Goal: Task Accomplishment & Management: Manage account settings

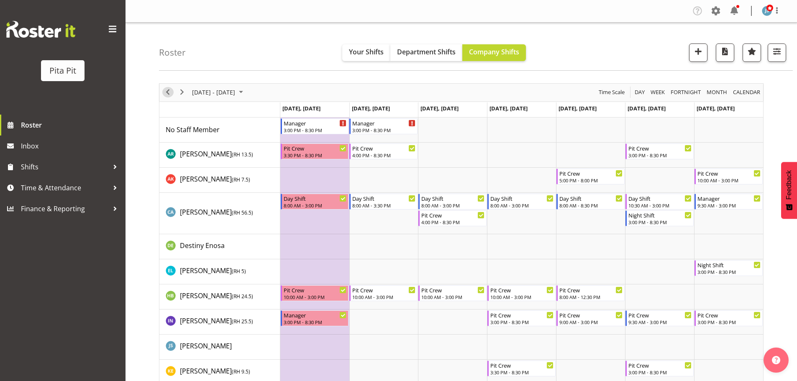
click at [163, 92] on span "Previous" at bounding box center [168, 92] width 10 height 10
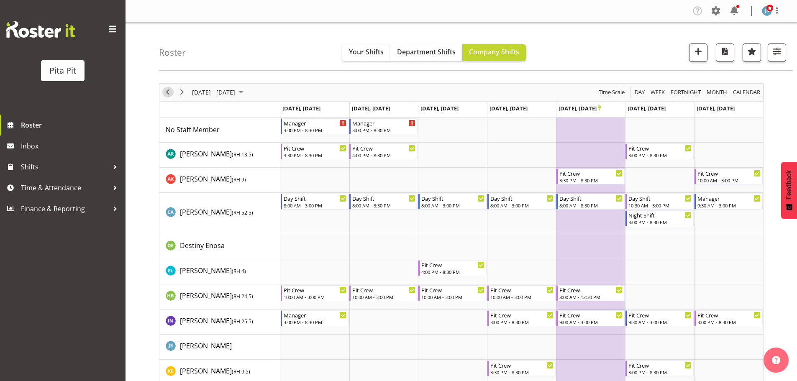
click at [163, 92] on span "Previous" at bounding box center [168, 92] width 10 height 10
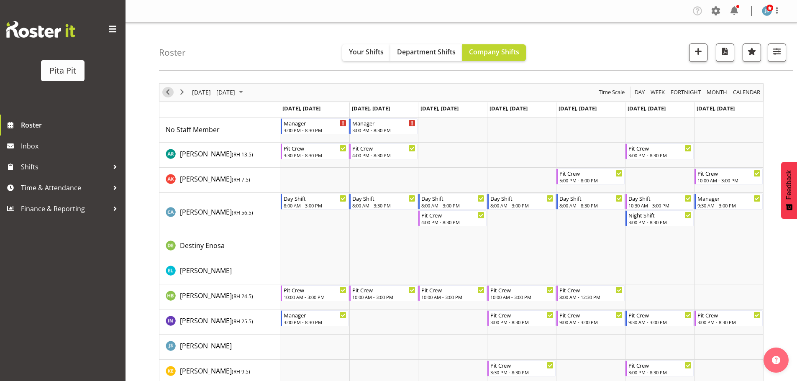
click at [167, 92] on span "Previous" at bounding box center [168, 92] width 10 height 10
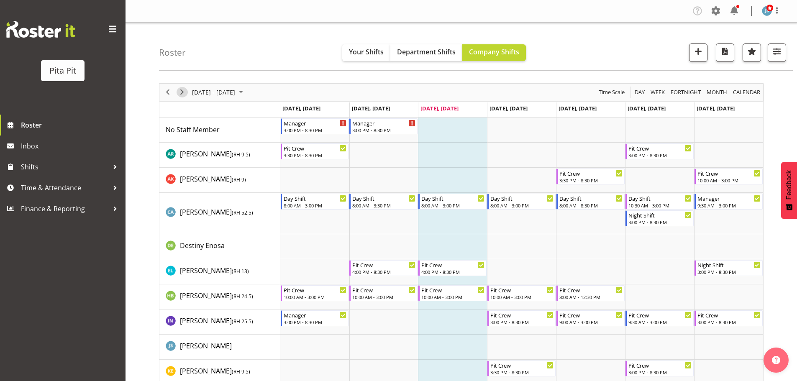
click at [183, 91] on span "Next" at bounding box center [182, 92] width 10 height 10
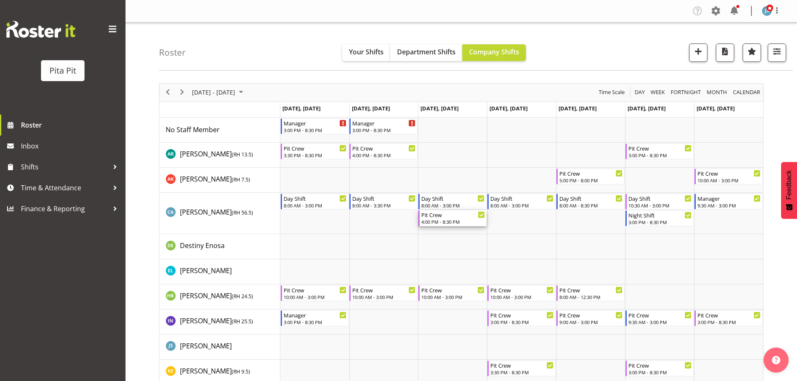
click at [454, 226] on div "Pit Crew 4:00 PM - 8:30 PM" at bounding box center [452, 218] width 68 height 16
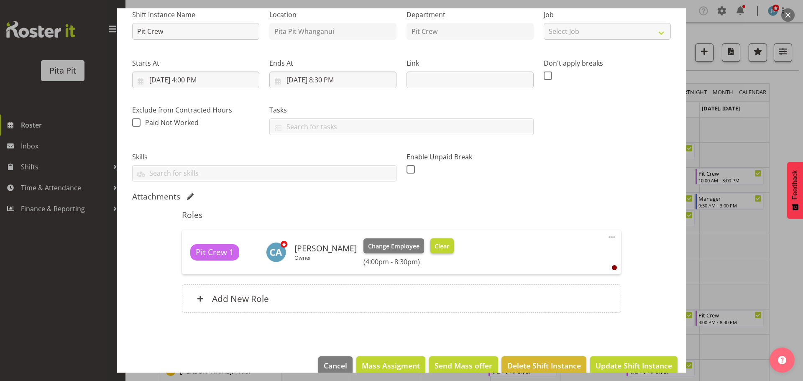
scroll to position [103, 0]
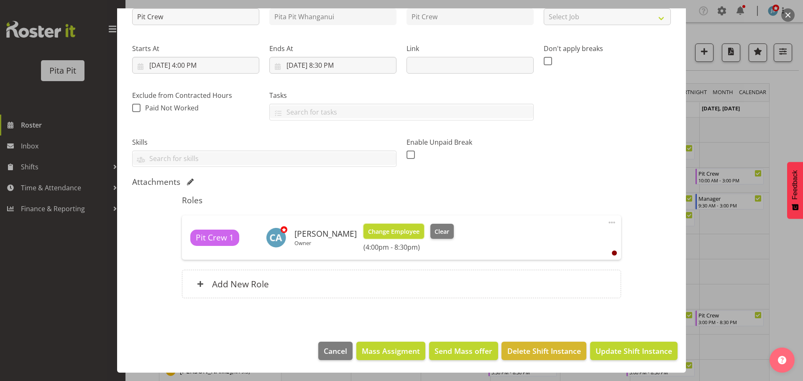
click at [387, 228] on span "Change Employee" at bounding box center [393, 231] width 51 height 9
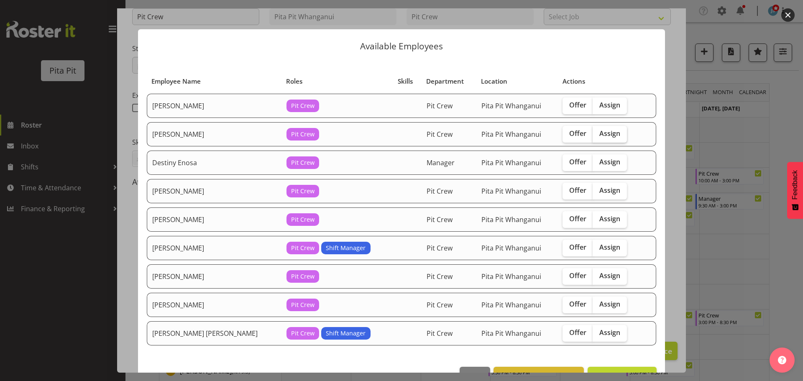
click at [600, 133] on span "Assign" at bounding box center [610, 133] width 21 height 8
click at [594, 133] on input "Assign" at bounding box center [595, 133] width 5 height 5
checkbox input "true"
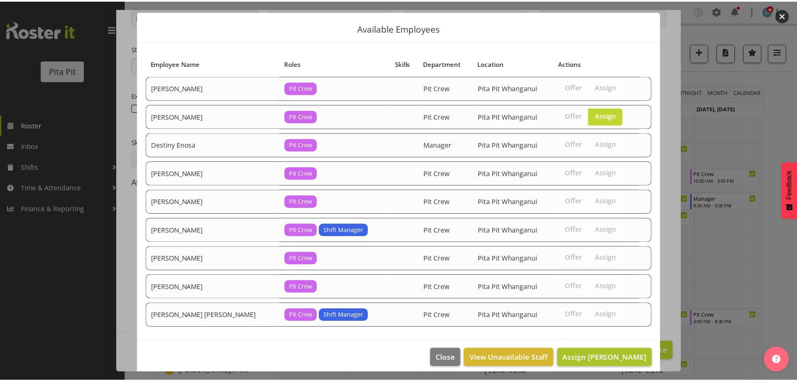
scroll to position [25, 0]
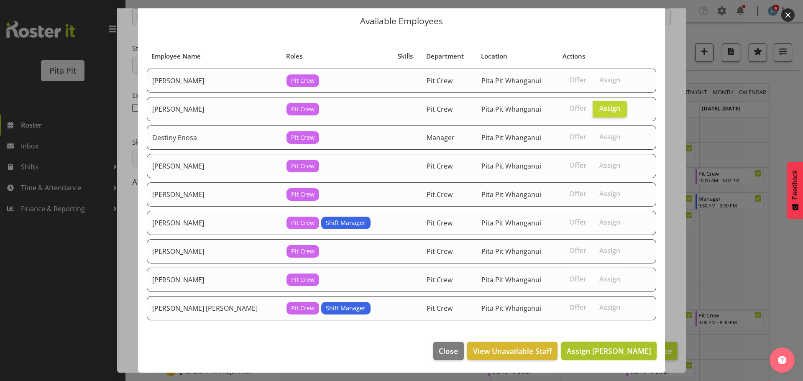
click at [608, 355] on span "Assign Aylah Knight" at bounding box center [609, 351] width 85 height 10
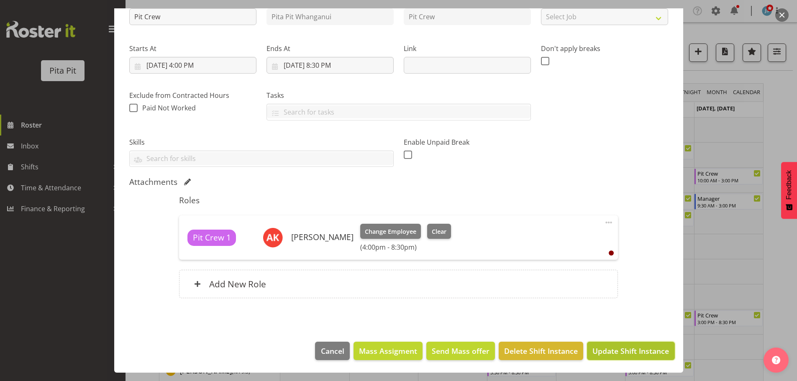
click at [609, 355] on span "Update Shift Instance" at bounding box center [630, 351] width 77 height 11
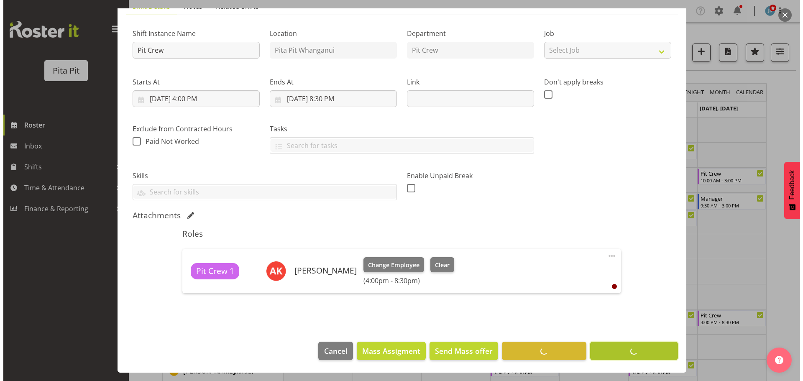
scroll to position [69, 0]
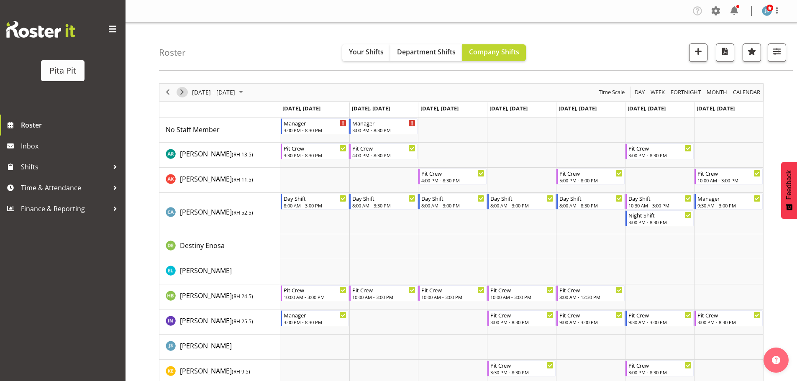
click at [184, 90] on span "Next" at bounding box center [182, 92] width 10 height 10
click at [446, 269] on div "4:00 PM - 8:30 PM" at bounding box center [453, 271] width 64 height 7
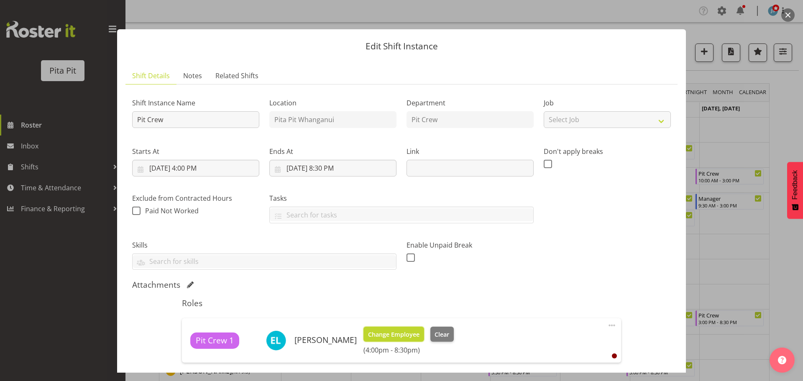
click at [373, 334] on span "Change Employee" at bounding box center [393, 334] width 51 height 9
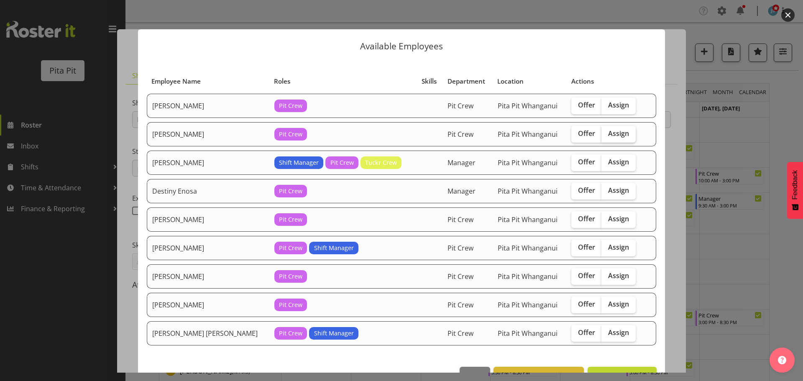
click at [602, 138] on label "Assign" at bounding box center [619, 134] width 34 height 17
click at [602, 136] on input "Assign" at bounding box center [604, 133] width 5 height 5
checkbox input "true"
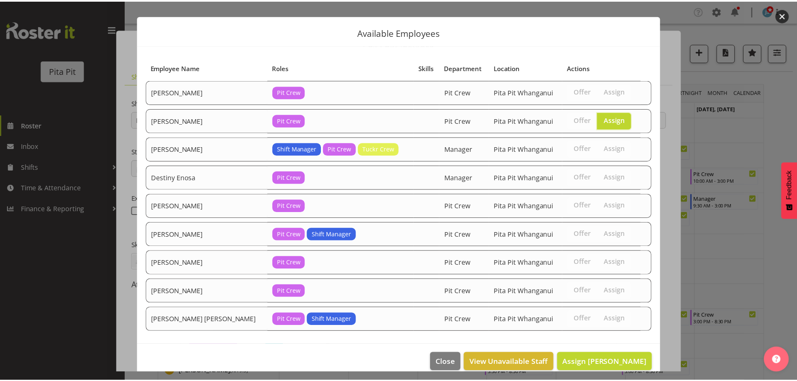
scroll to position [25, 0]
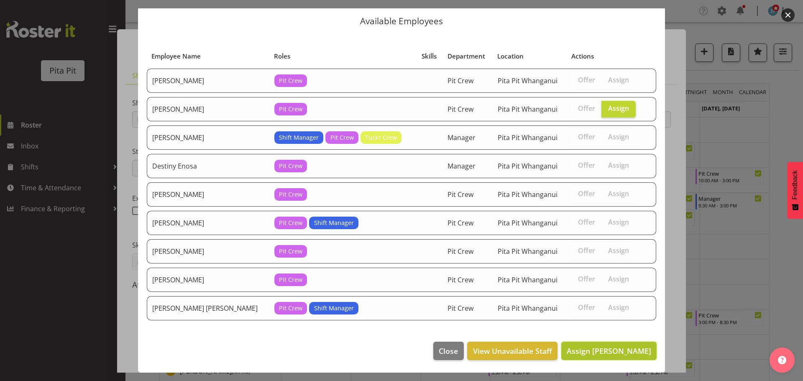
click at [580, 351] on span "Assign Aylah Knight" at bounding box center [609, 351] width 85 height 10
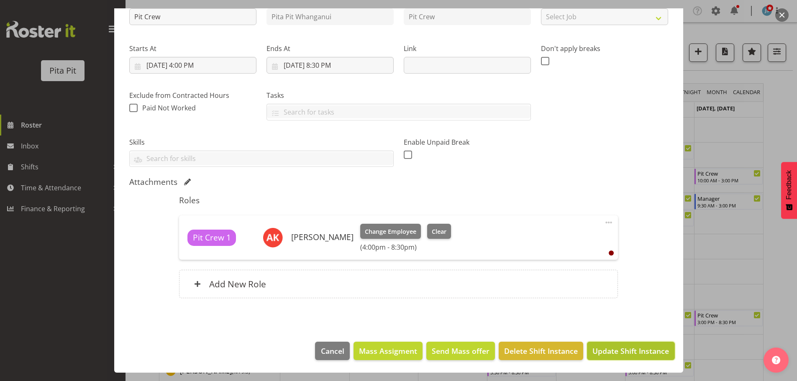
click at [612, 353] on span "Update Shift Instance" at bounding box center [630, 351] width 77 height 11
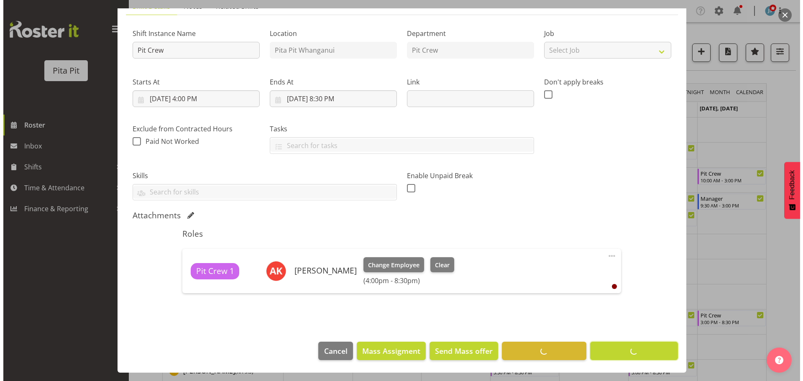
scroll to position [69, 0]
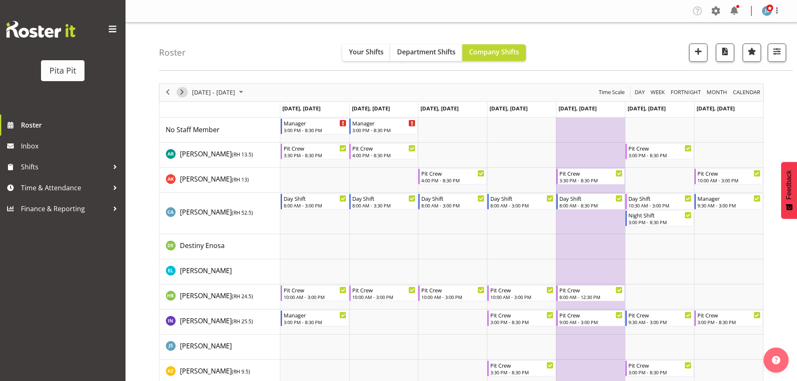
click at [178, 93] on span "Next" at bounding box center [182, 92] width 10 height 10
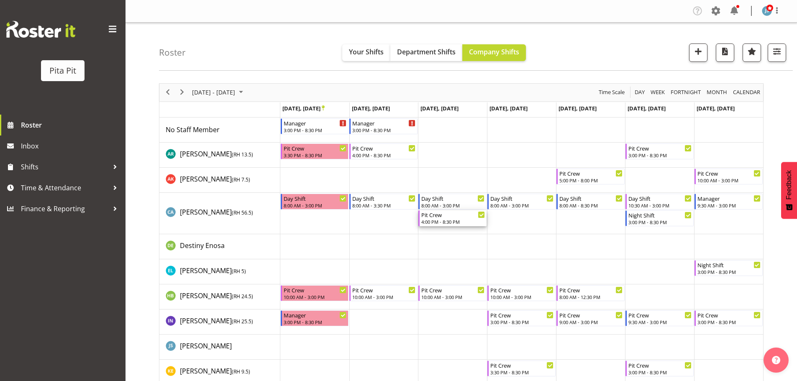
click at [440, 220] on div "4:00 PM - 8:30 PM" at bounding box center [453, 221] width 64 height 7
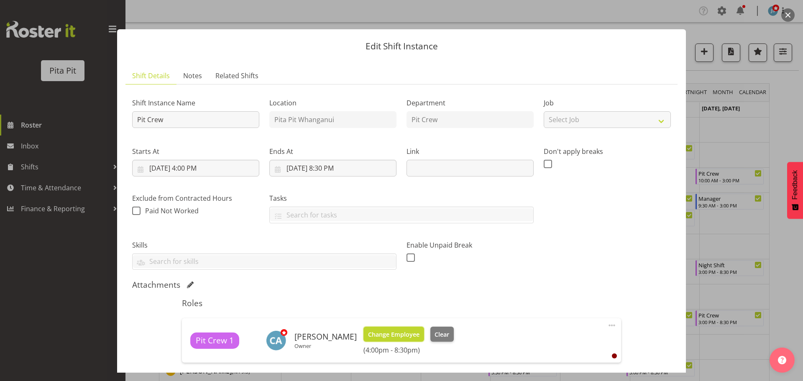
click at [394, 338] on span "Change Employee" at bounding box center [393, 334] width 51 height 9
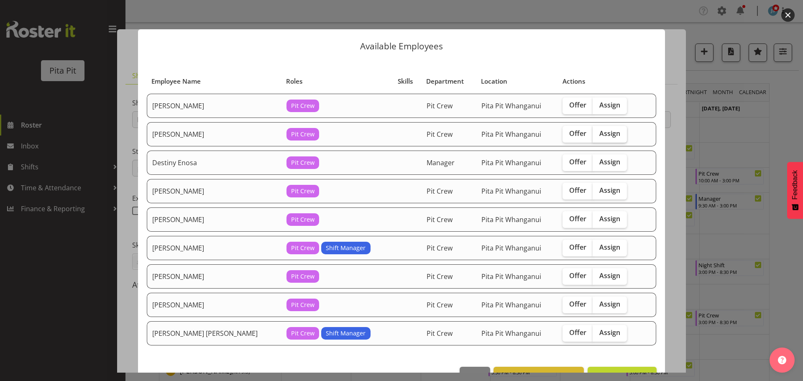
click at [600, 136] on span "Assign" at bounding box center [610, 133] width 21 height 8
click at [593, 136] on input "Assign" at bounding box center [595, 133] width 5 height 5
checkbox input "true"
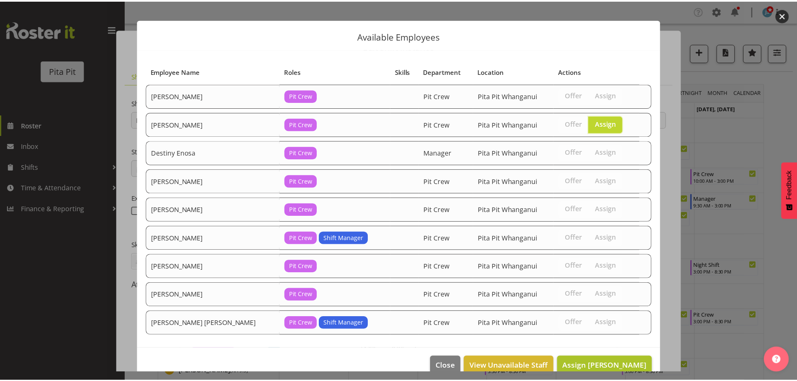
scroll to position [25, 0]
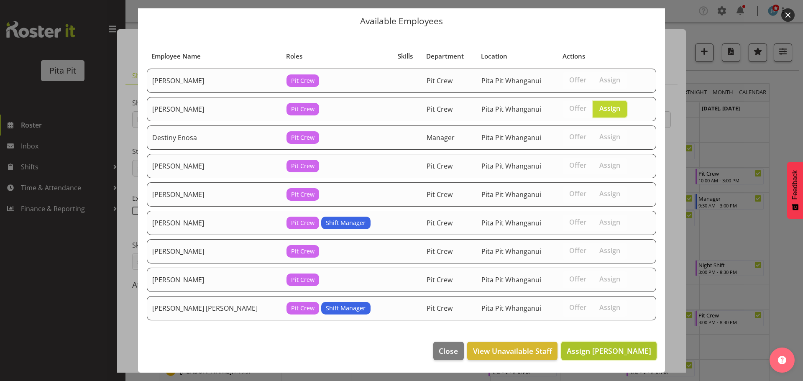
click at [605, 355] on span "Assign Aylah Knight" at bounding box center [609, 351] width 85 height 10
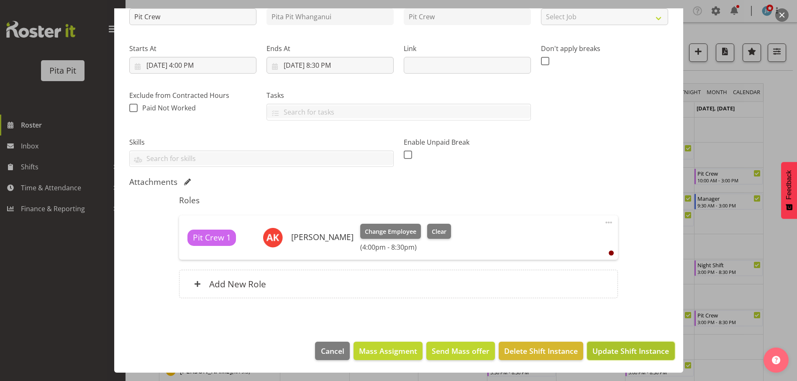
click at [618, 350] on span "Update Shift Instance" at bounding box center [630, 351] width 77 height 11
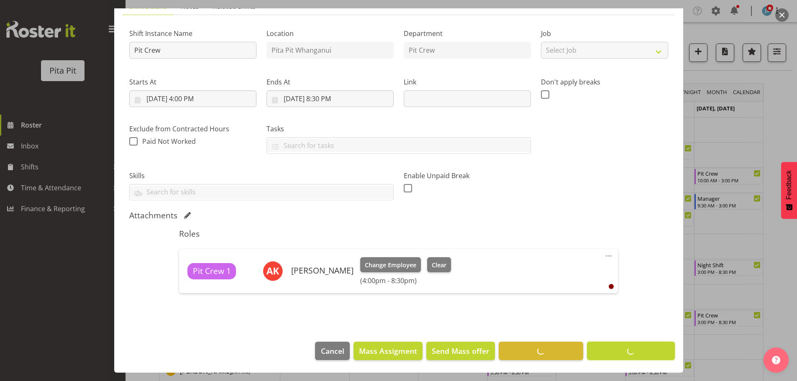
scroll to position [69, 0]
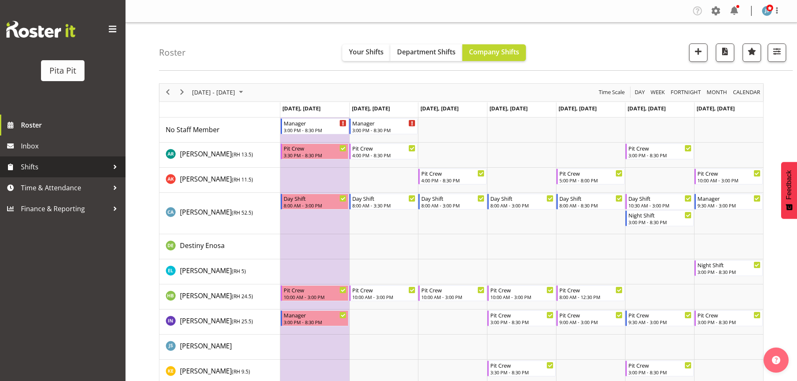
click at [61, 168] on span "Shifts" at bounding box center [65, 167] width 88 height 13
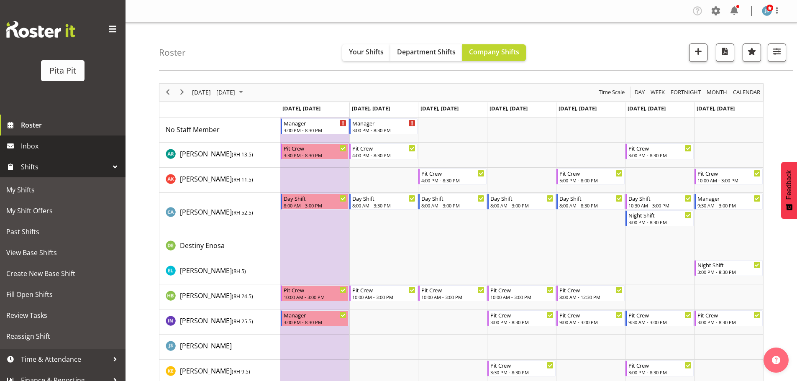
click at [60, 149] on span "Inbox" at bounding box center [71, 146] width 100 height 13
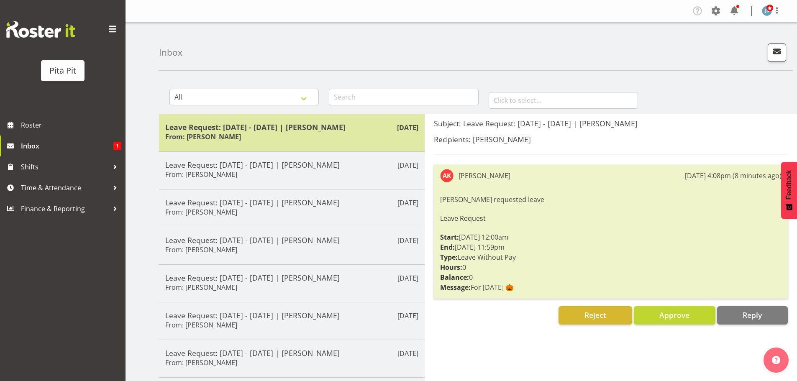
click at [246, 136] on div "Leave Request: 30/10/25 - 01/11/25 | Aylah Knight From: Aylah Knight" at bounding box center [291, 133] width 253 height 21
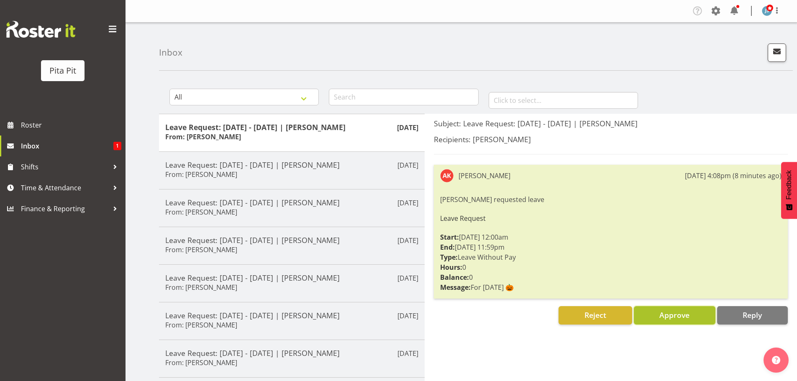
click at [660, 317] on span "Approve" at bounding box center [674, 315] width 30 height 10
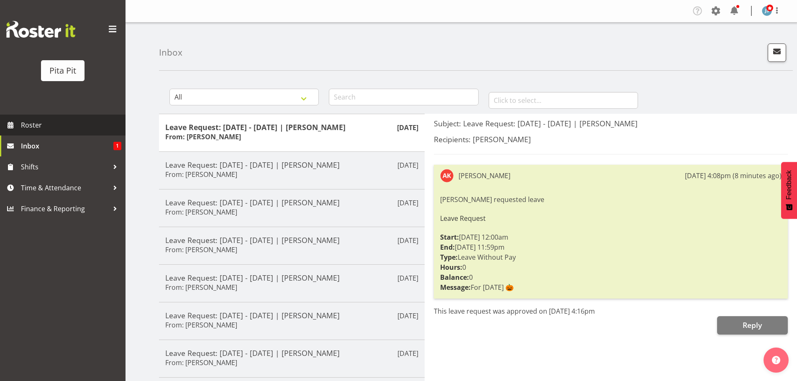
click at [69, 126] on span "Roster" at bounding box center [71, 125] width 100 height 13
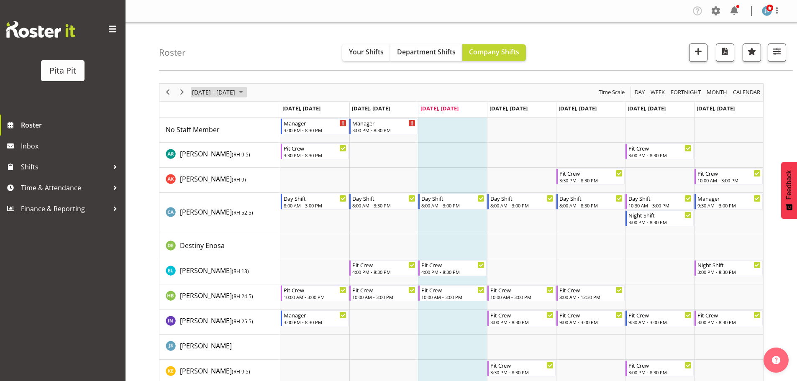
click at [246, 91] on span "October 2025" at bounding box center [241, 92] width 10 height 10
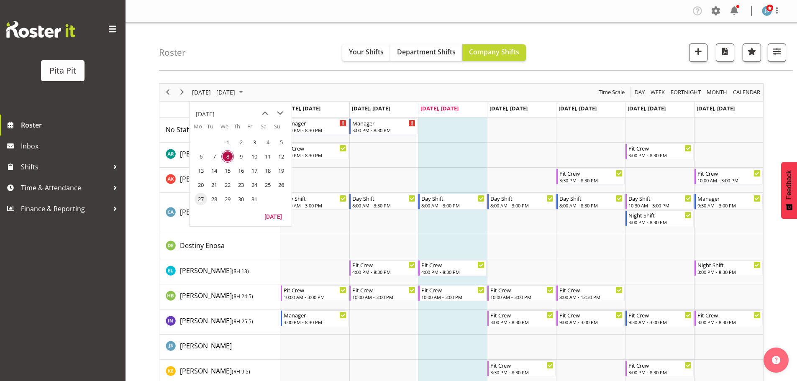
click at [202, 197] on span "27" at bounding box center [201, 199] width 13 height 13
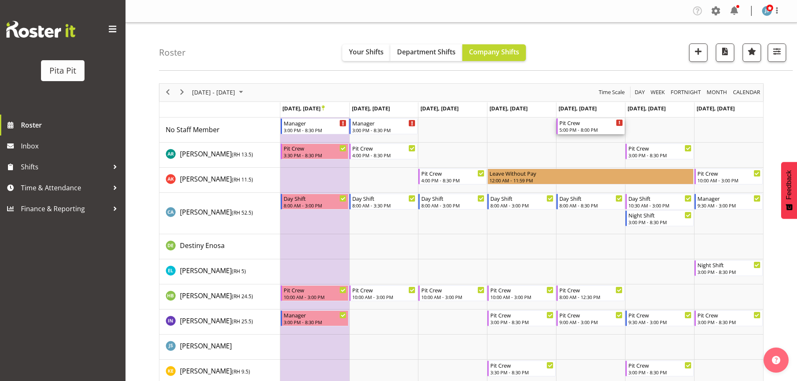
click at [593, 127] on div "5:00 PM - 8:00 PM" at bounding box center [591, 129] width 64 height 7
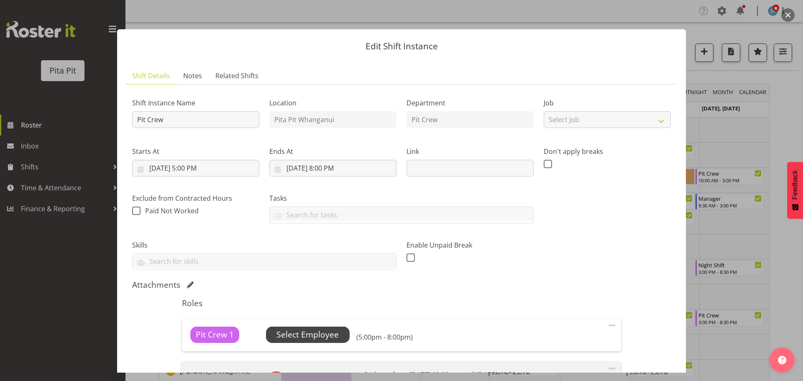
click at [302, 338] on span "Select Employee" at bounding box center [308, 335] width 62 height 12
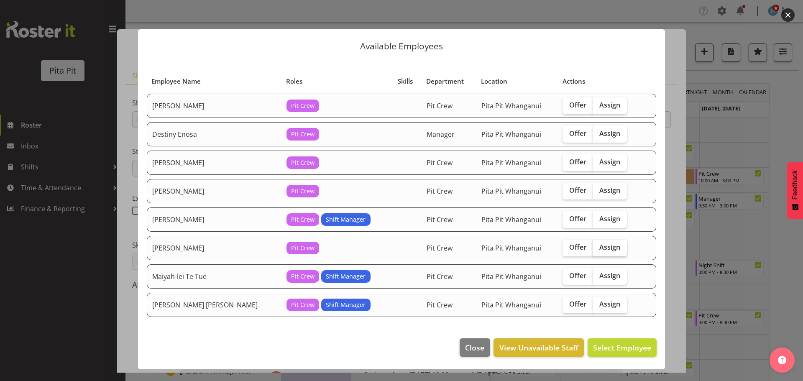
click at [600, 249] on span "Assign" at bounding box center [610, 247] width 21 height 8
click at [593, 249] on input "Assign" at bounding box center [595, 247] width 5 height 5
checkbox input "true"
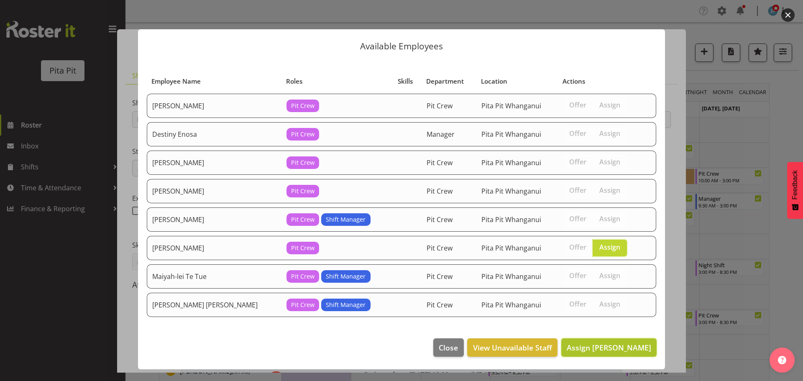
click at [604, 353] on span "Assign [PERSON_NAME]" at bounding box center [609, 347] width 85 height 11
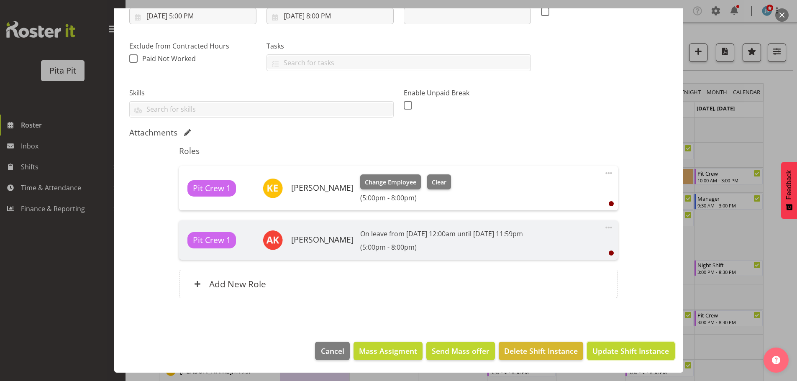
click at [616, 350] on span "Update Shift Instance" at bounding box center [630, 351] width 77 height 11
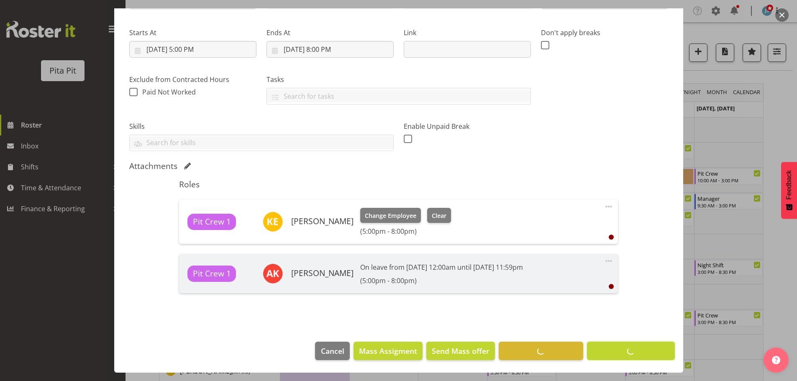
scroll to position [119, 0]
